Goal: Book appointment/travel/reservation

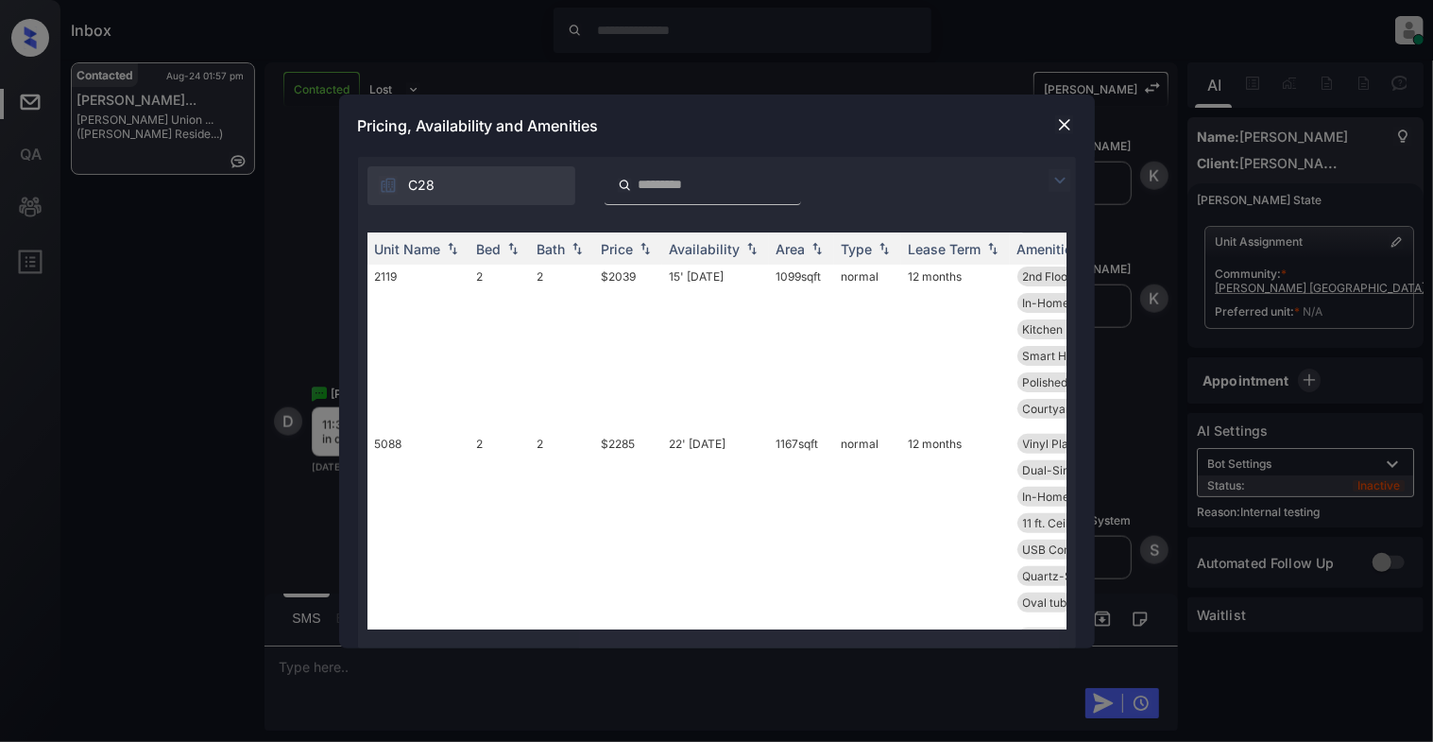
scroll to position [378, 0]
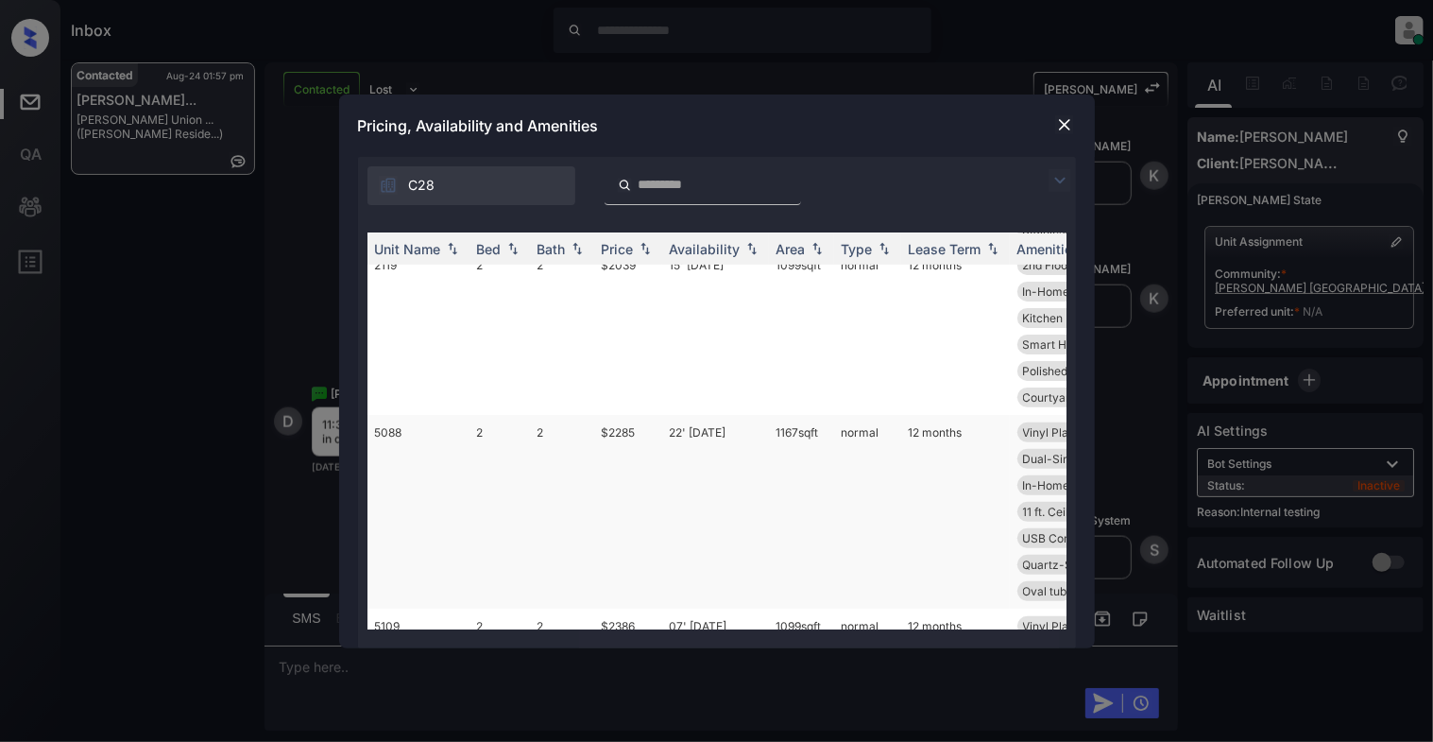
click at [440, 436] on td "5088" at bounding box center [419, 512] width 102 height 194
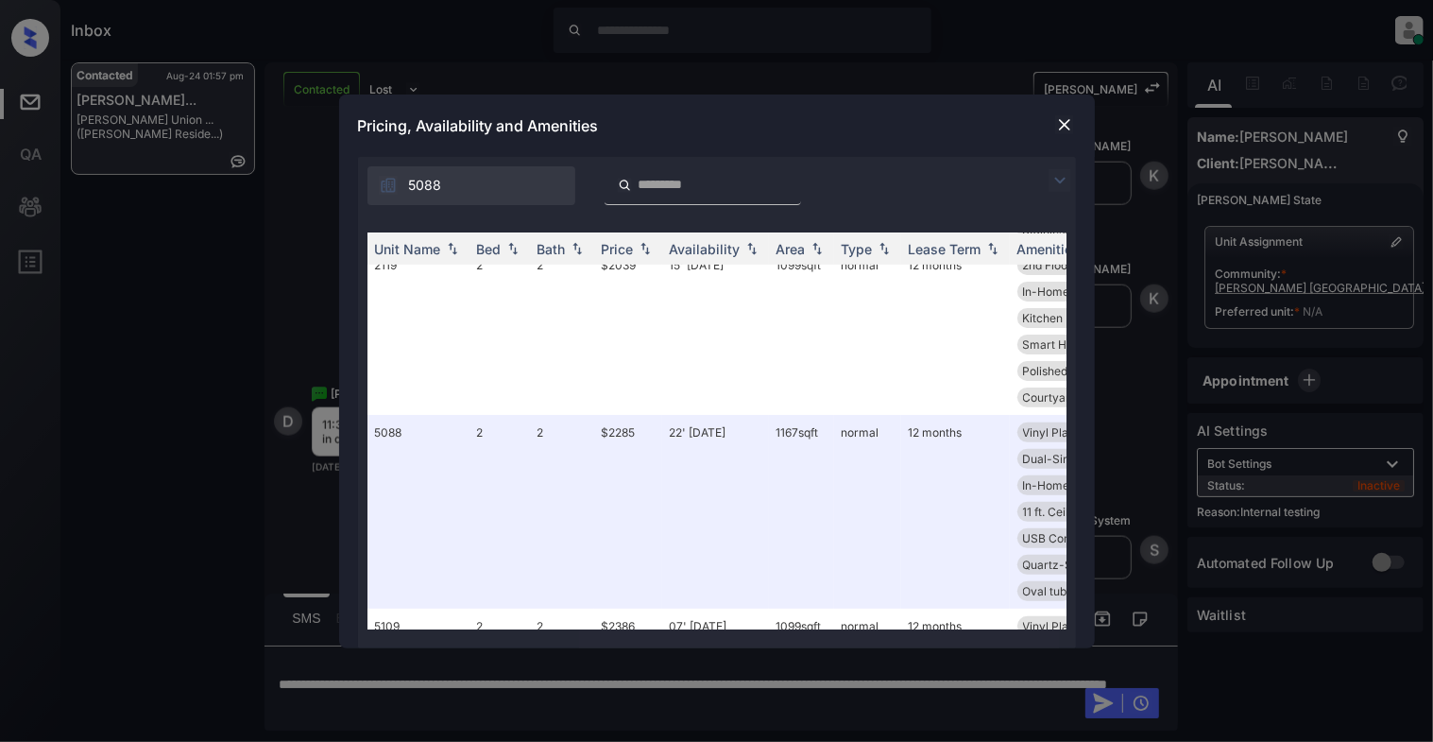
click at [1058, 118] on img at bounding box center [1064, 124] width 19 height 19
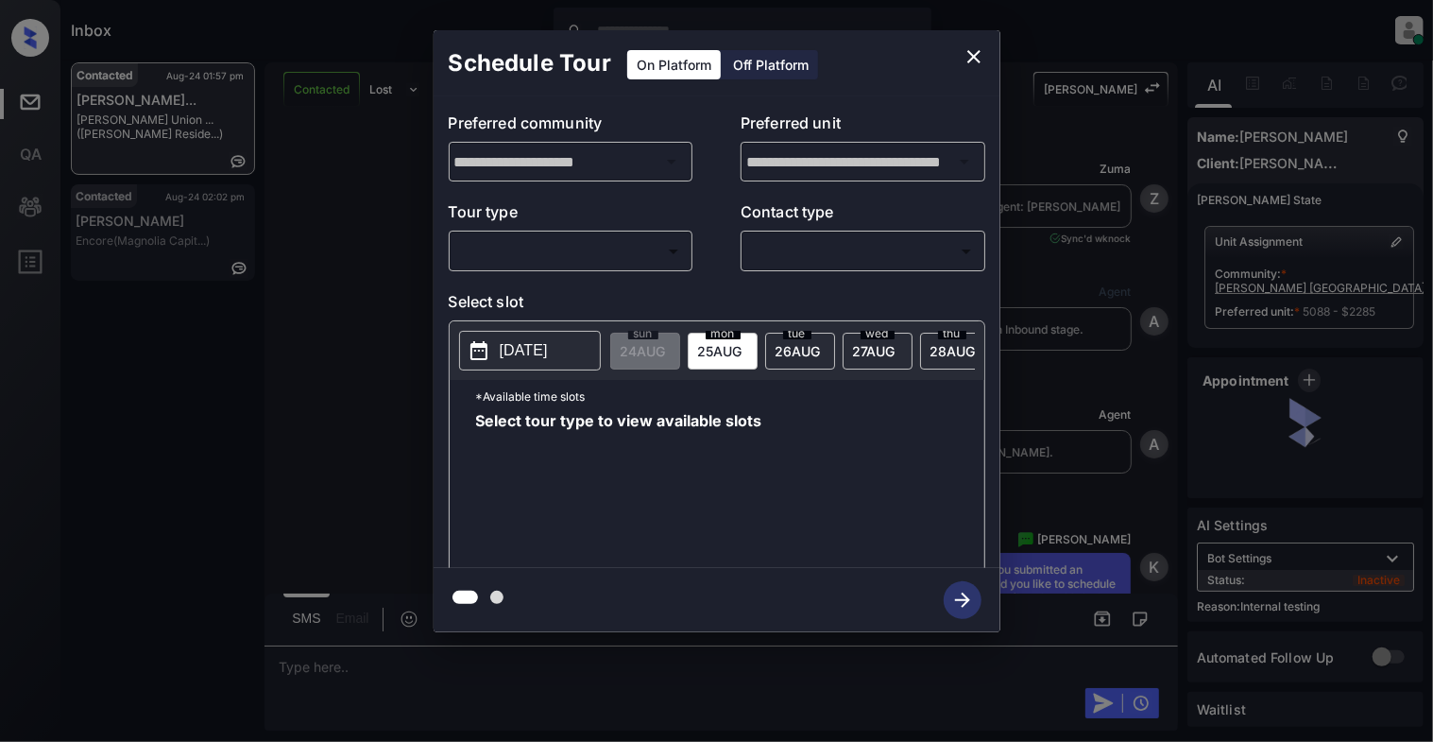
scroll to position [1120, 0]
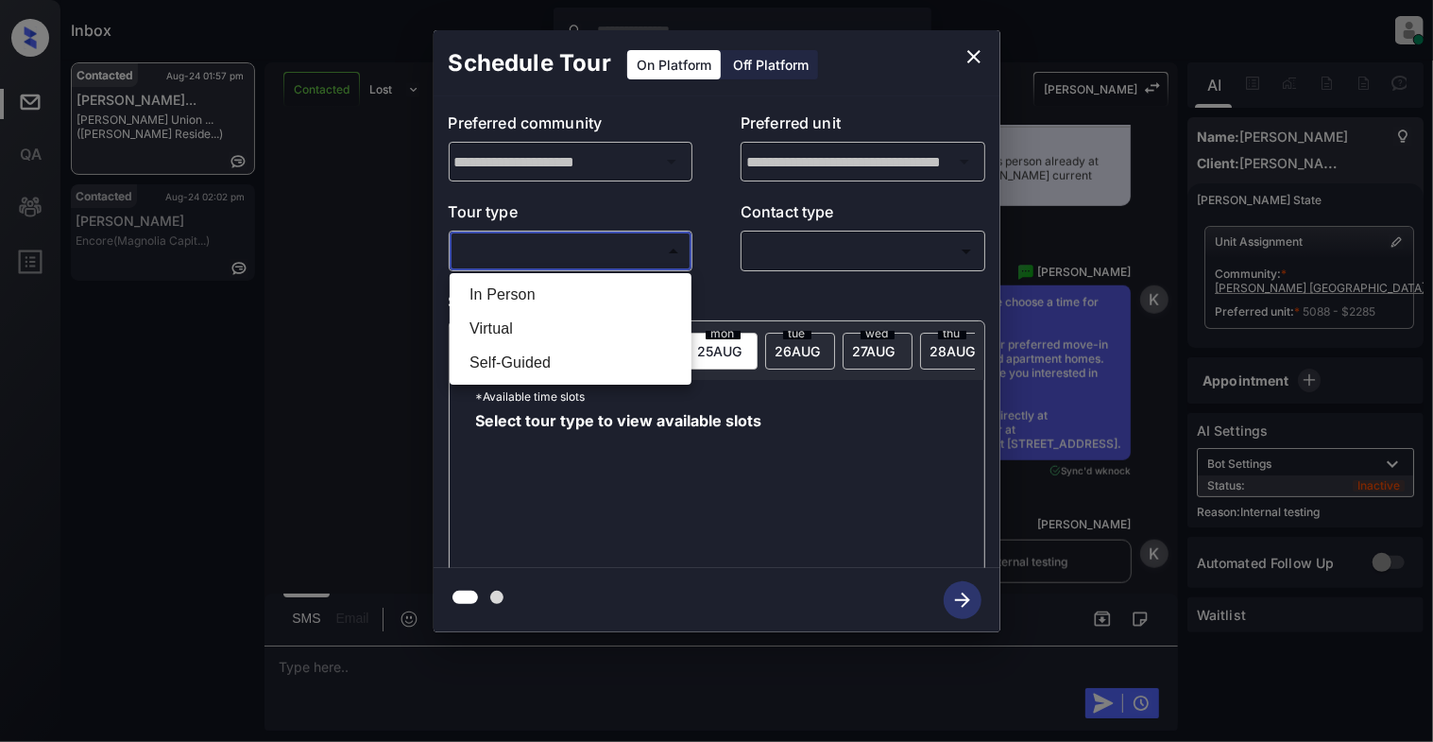
click at [655, 257] on body "Inbox Cynthia Montañez Online Set yourself offline Set yourself on break Profil…" at bounding box center [716, 371] width 1433 height 742
click at [602, 293] on li "In Person" at bounding box center [571, 295] width 232 height 34
type input "********"
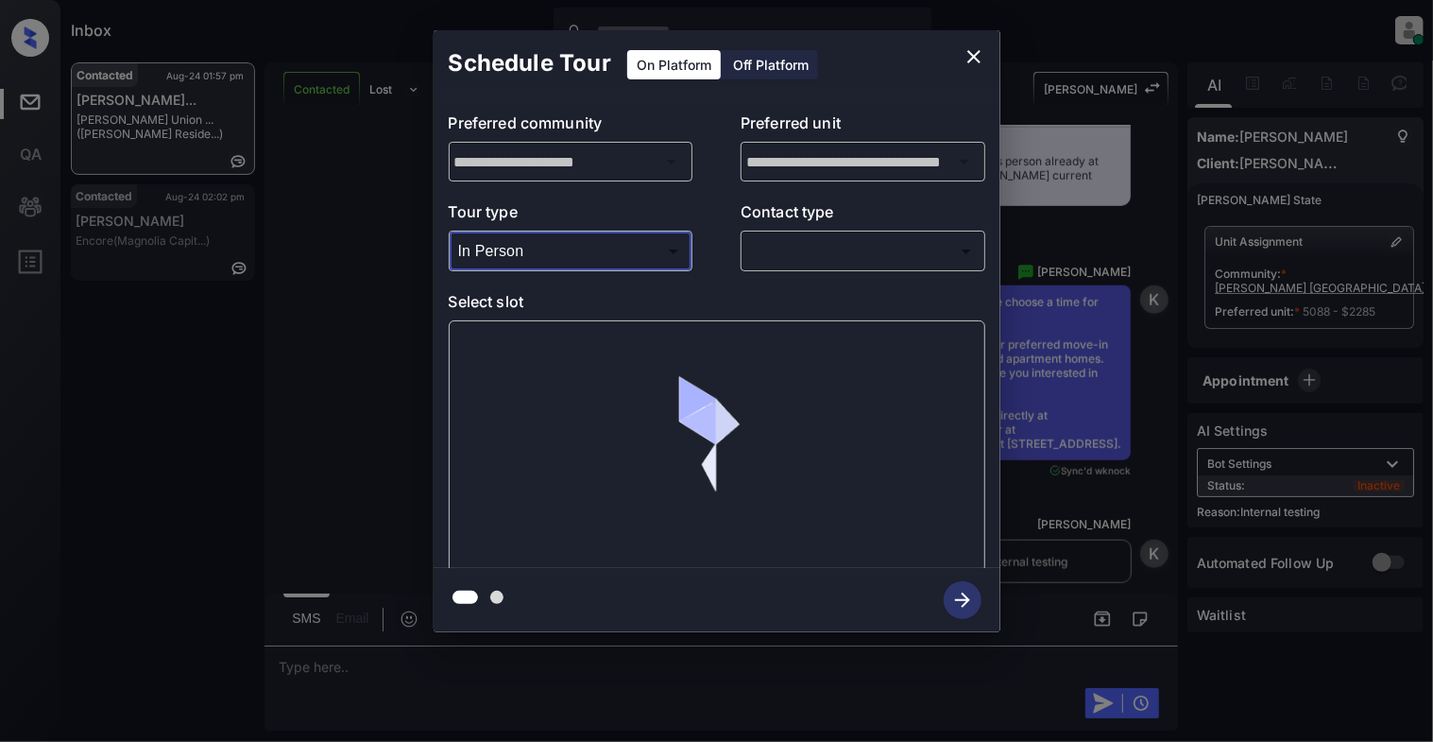
click at [815, 250] on body "Inbox Cynthia Montañez Online Set yourself offline Set yourself on break Profil…" at bounding box center [716, 371] width 1433 height 742
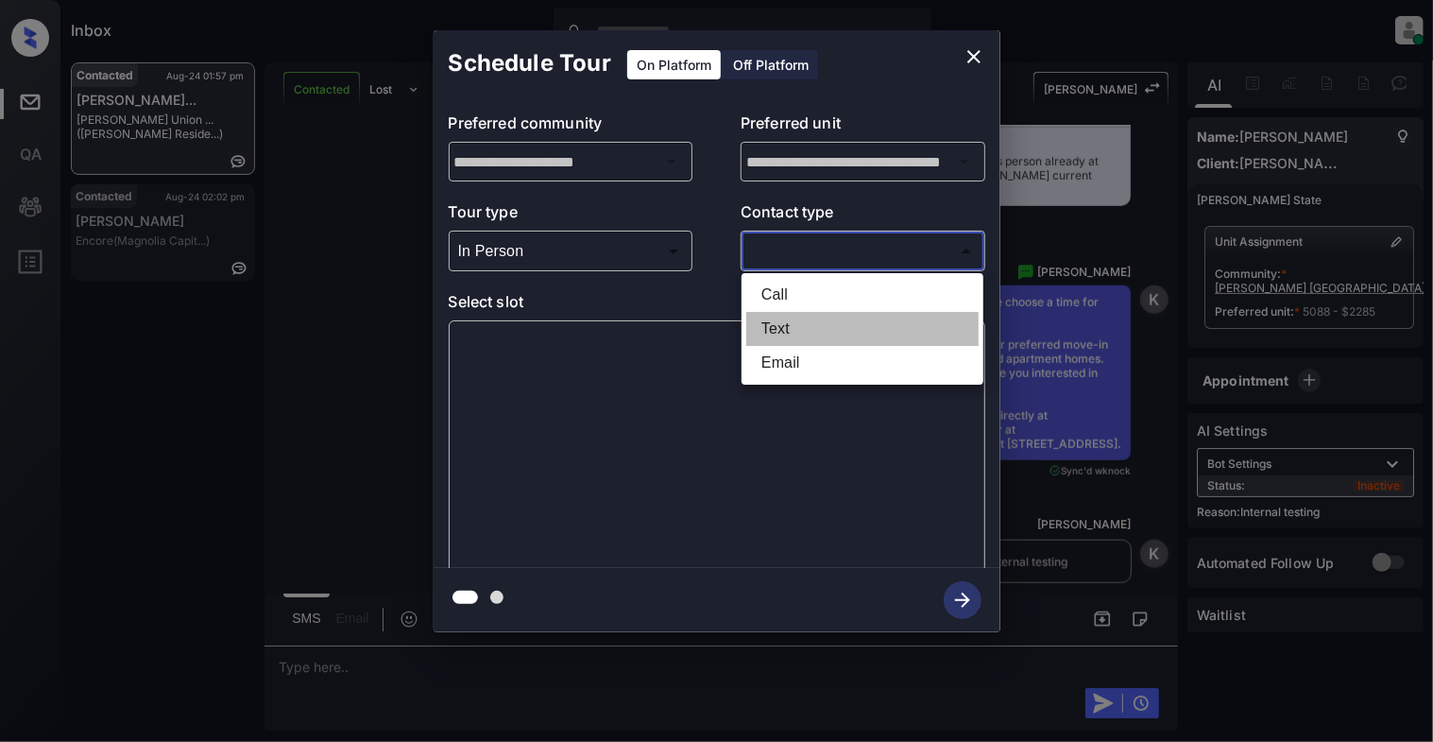
click at [791, 335] on li "Text" at bounding box center [862, 329] width 232 height 34
type input "****"
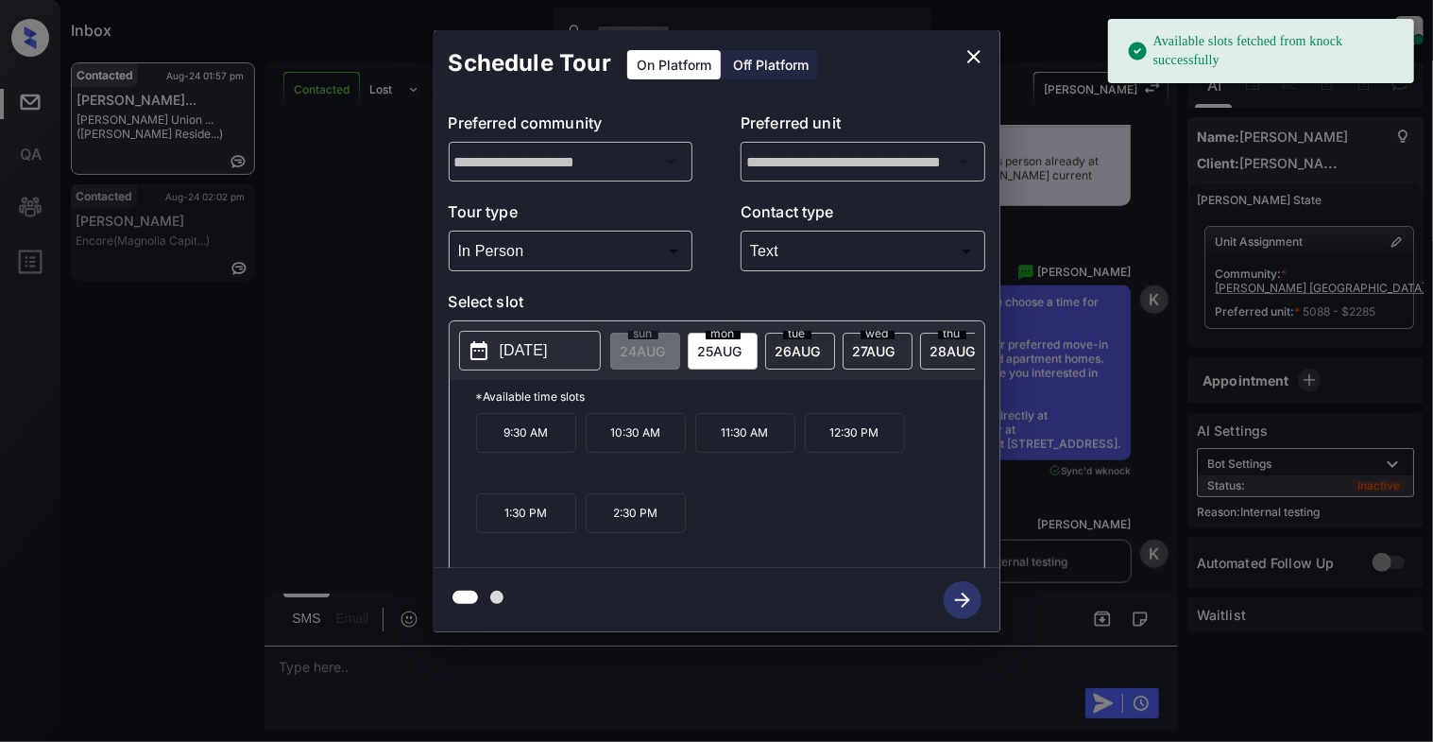
click at [779, 453] on p "11:30 AM" at bounding box center [745, 433] width 100 height 40
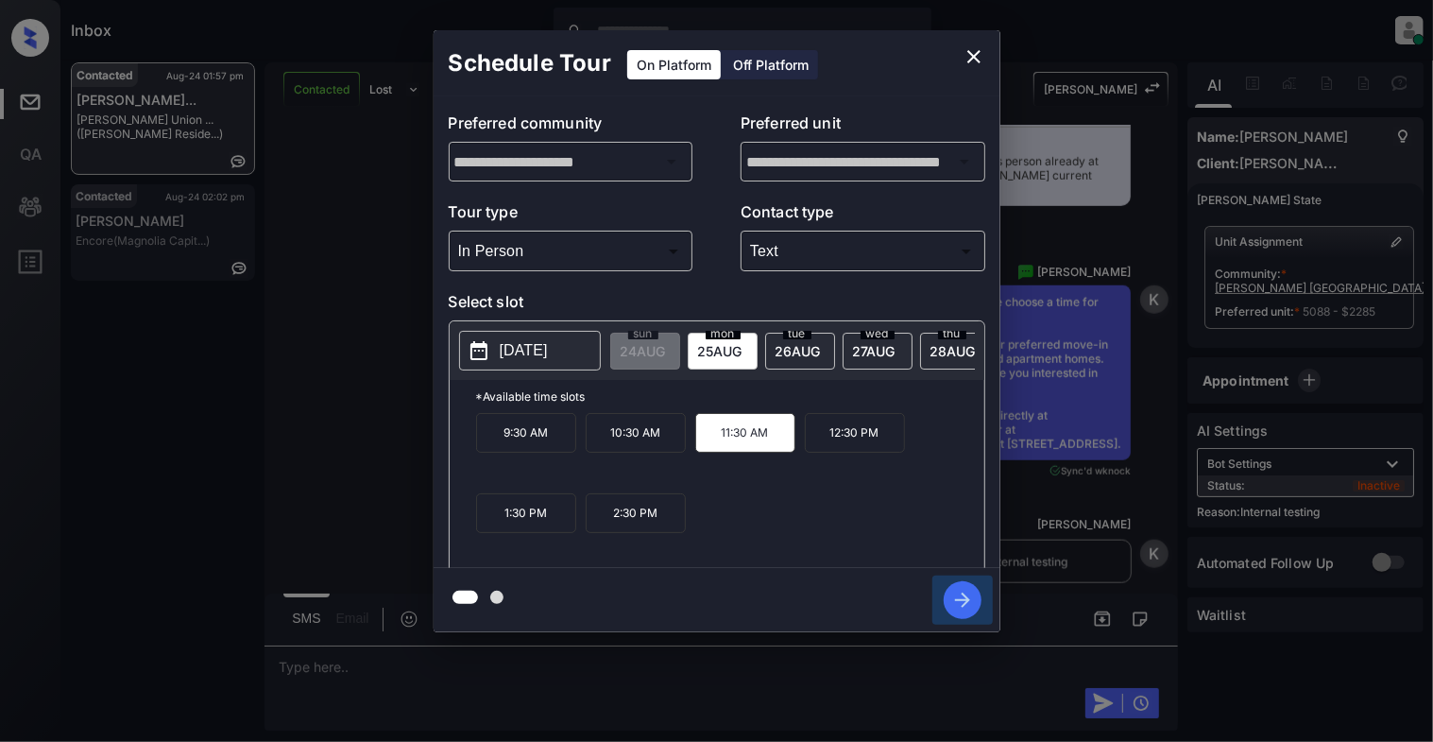
click at [962, 592] on icon "button" at bounding box center [963, 600] width 38 height 38
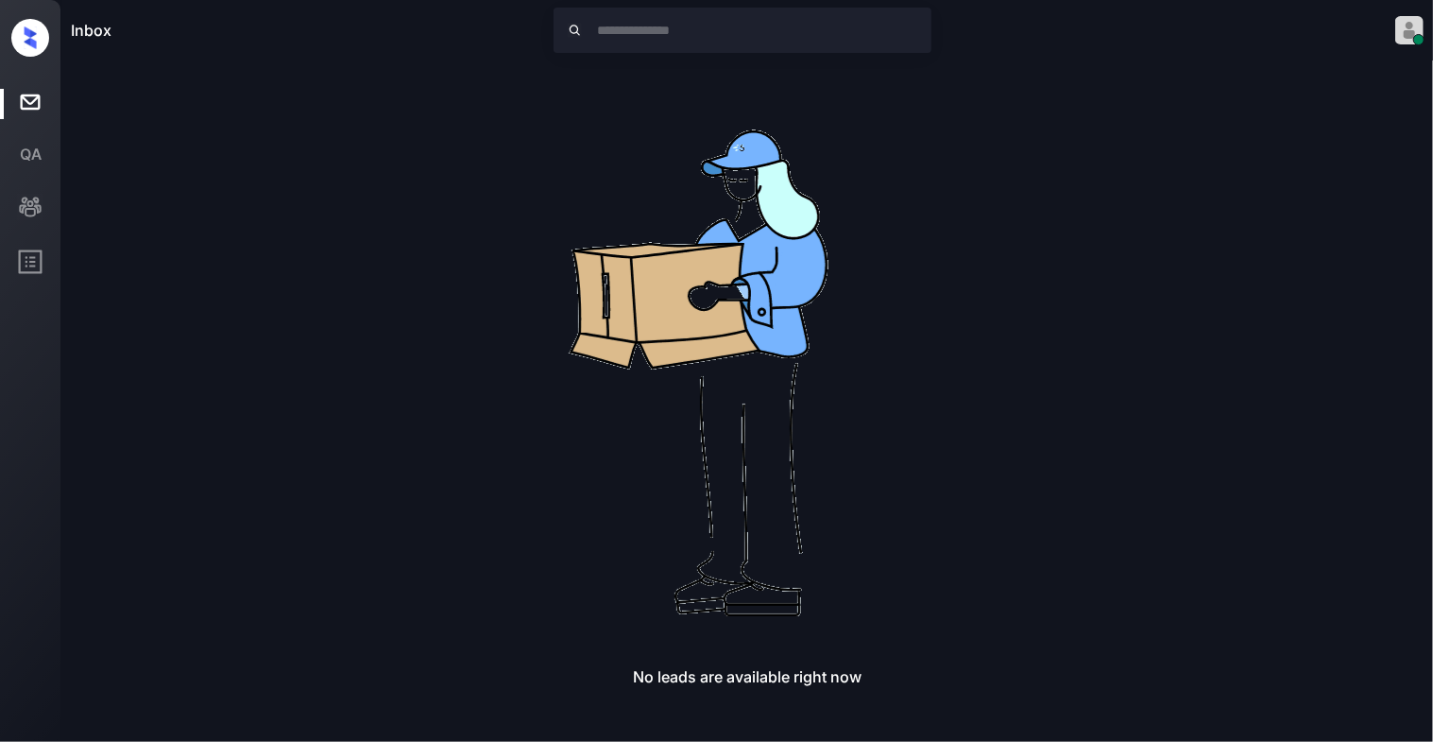
click at [969, 62] on img at bounding box center [747, 364] width 605 height 605
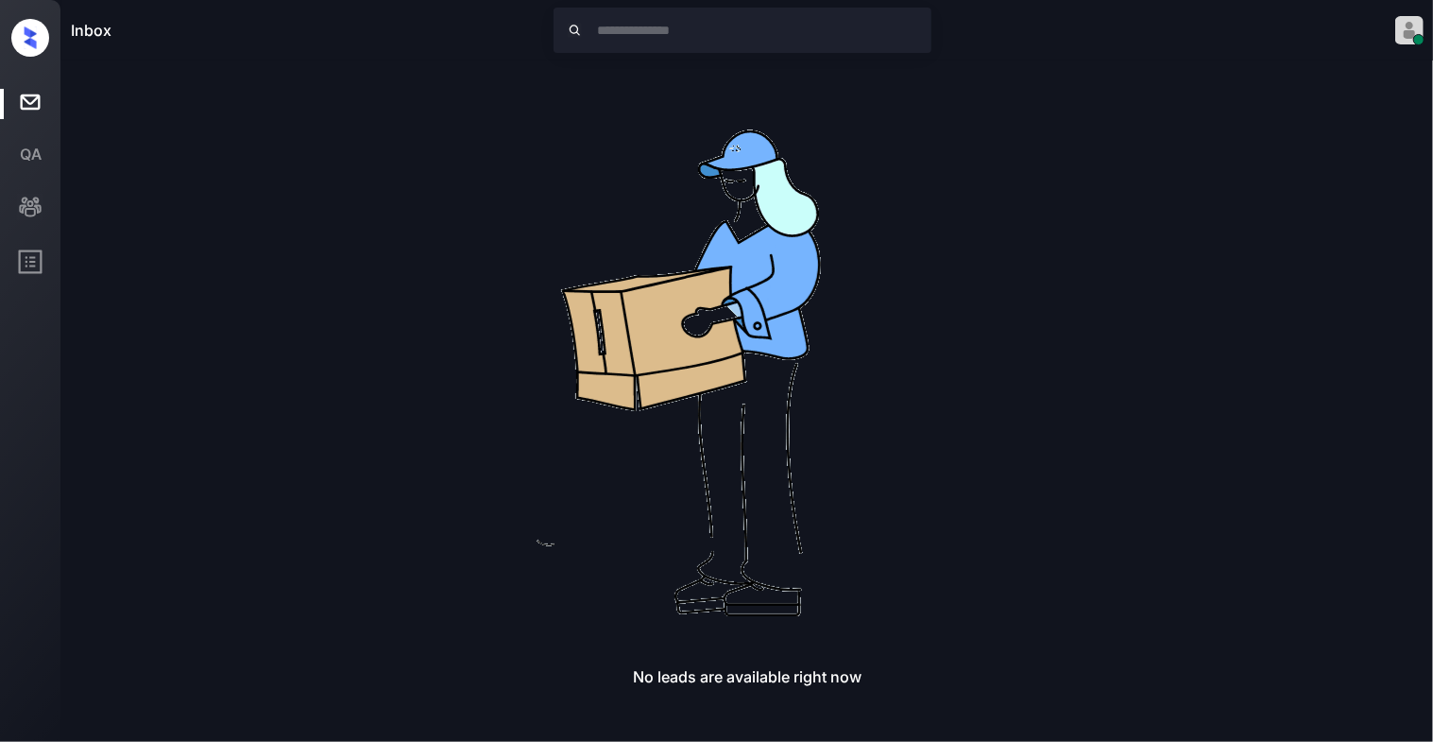
drag, startPoint x: 1052, startPoint y: 402, endPoint x: 897, endPoint y: 236, distance: 226.6
click at [897, 236] on img at bounding box center [747, 364] width 605 height 605
